Goal: Navigation & Orientation: Find specific page/section

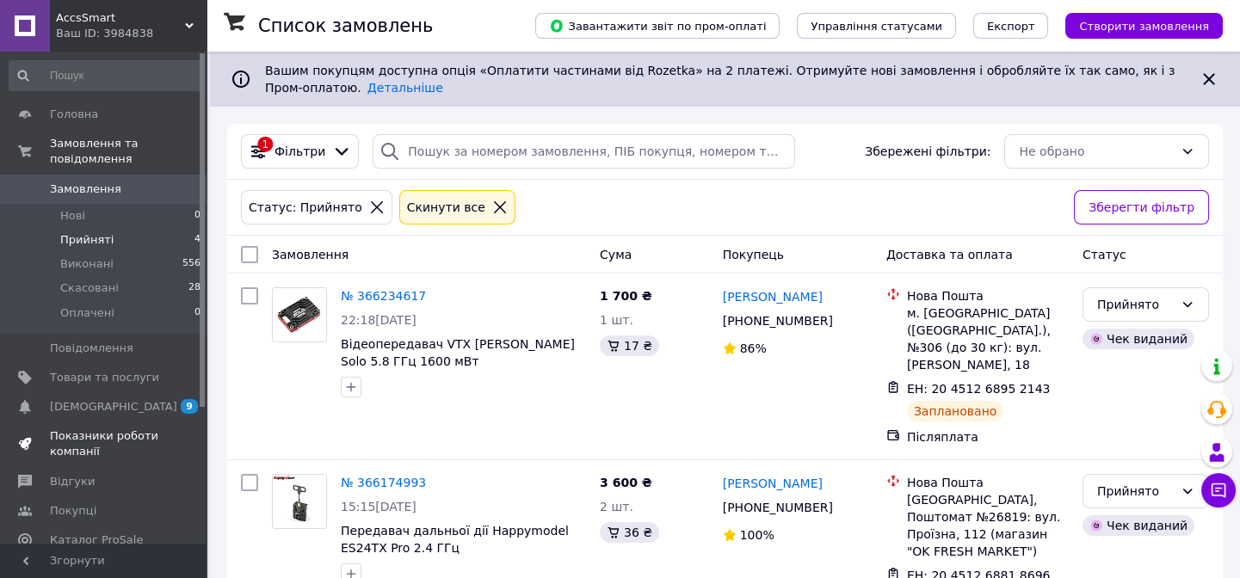
click at [98, 428] on span "Показники роботи компанії" at bounding box center [104, 443] width 109 height 31
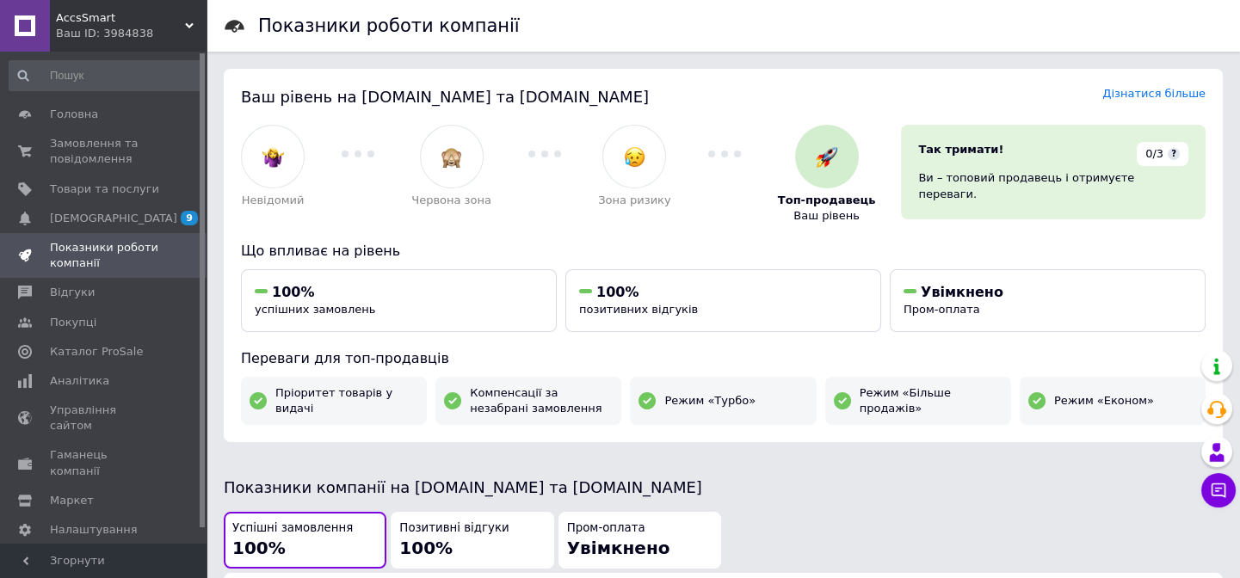
click at [79, 17] on span "AccsSmart" at bounding box center [120, 17] width 129 height 15
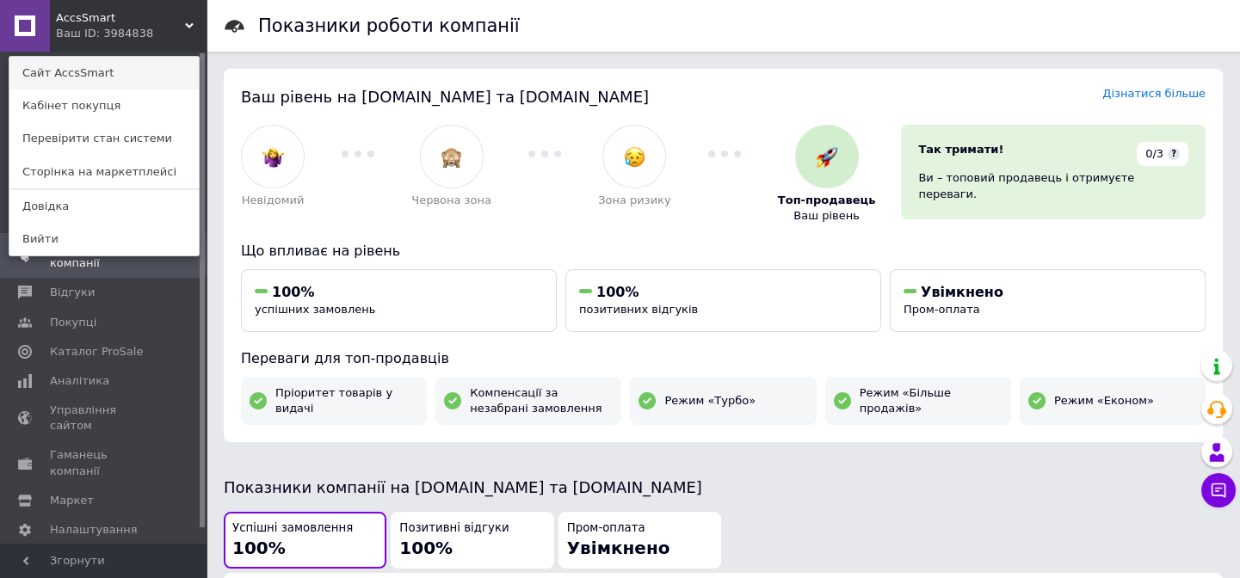
click at [79, 71] on link "Сайт AccsSmart" at bounding box center [103, 73] width 189 height 33
